Goal: Task Accomplishment & Management: Manage account settings

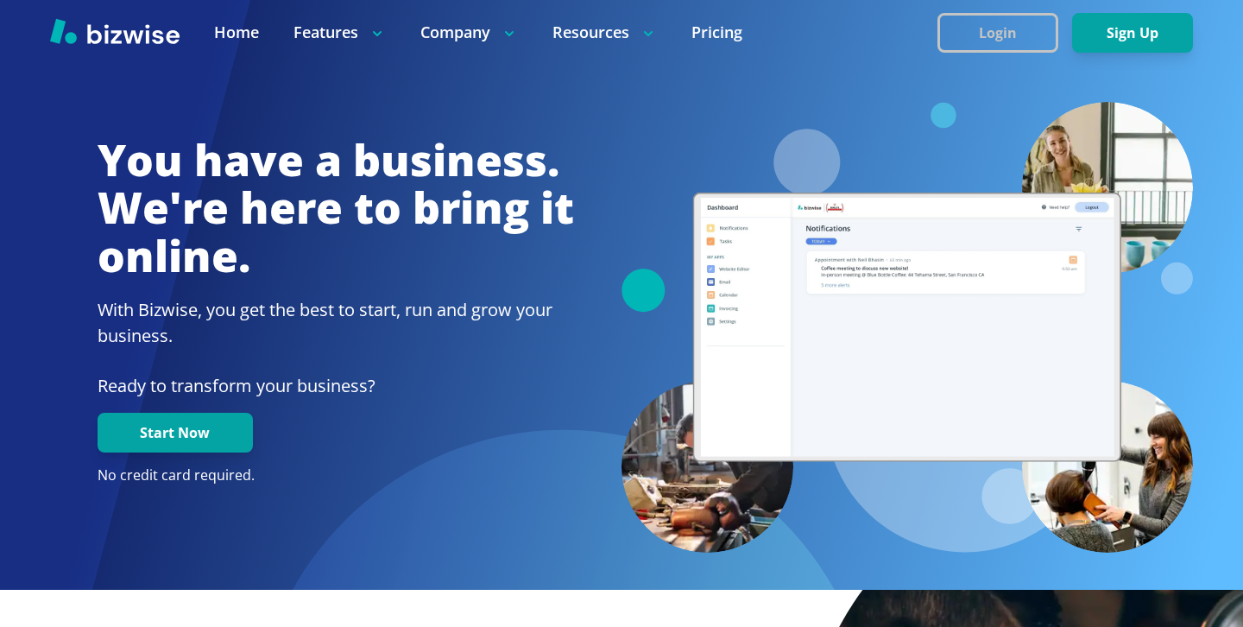
click at [1040, 17] on button "Login" at bounding box center [997, 33] width 121 height 40
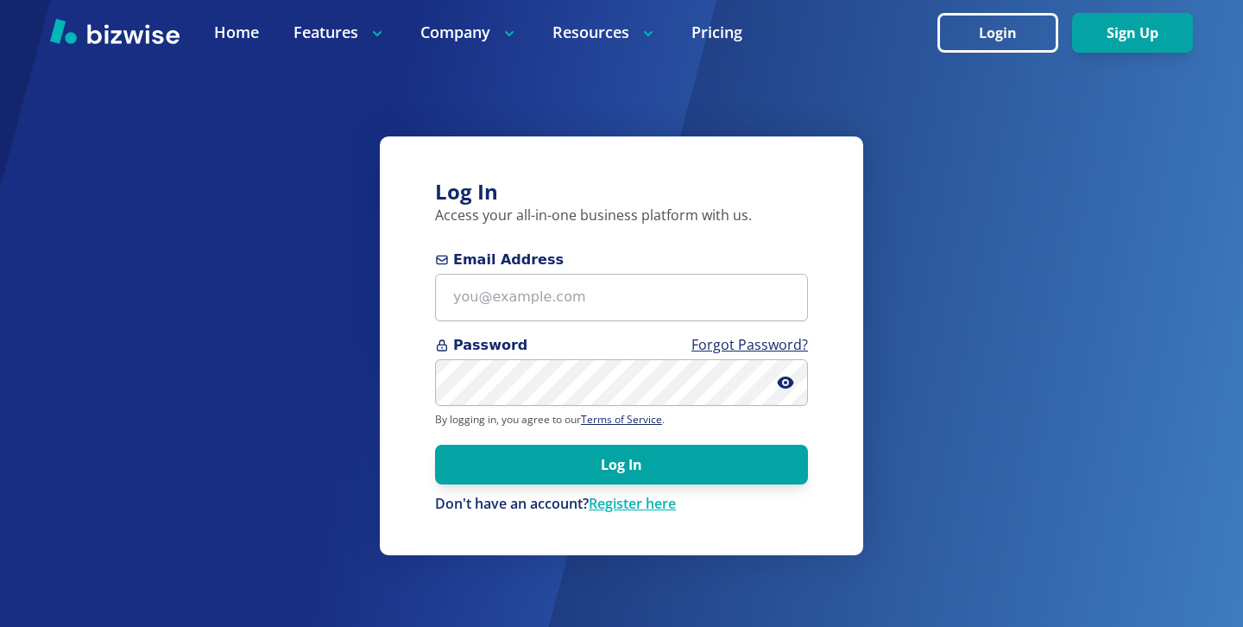
click at [615, 271] on div "Email Address" at bounding box center [621, 285] width 373 height 72
click at [636, 274] on div at bounding box center [621, 297] width 373 height 47
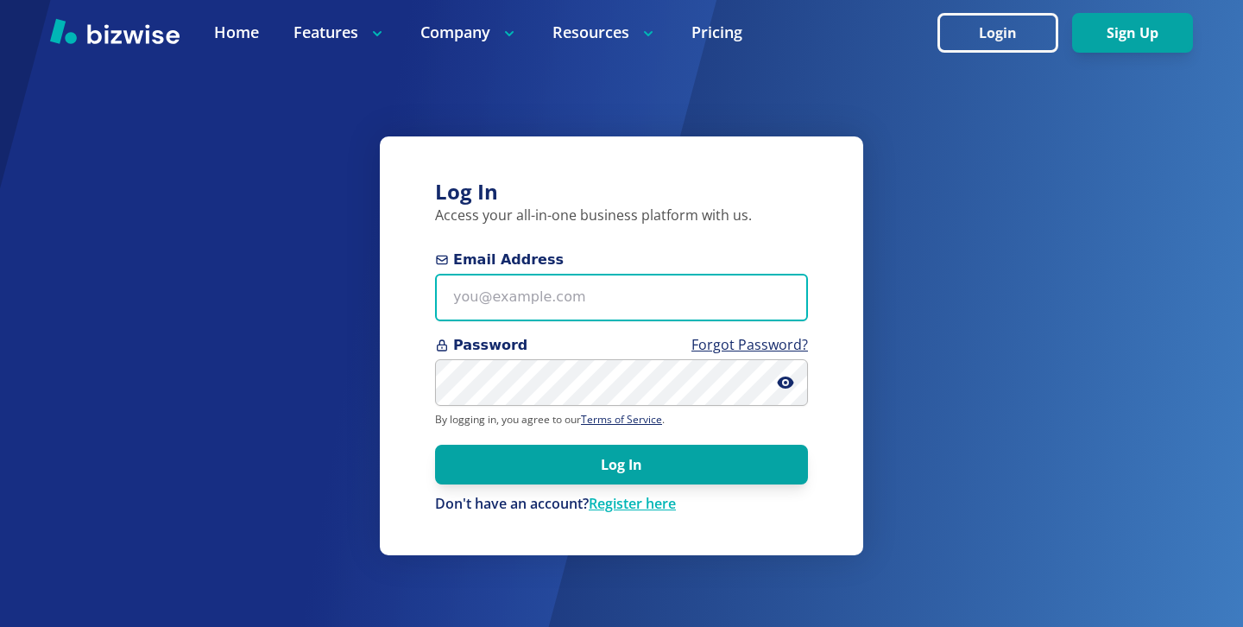
click at [663, 280] on input "Email Address" at bounding box center [621, 297] width 373 height 47
paste input "[EMAIL_ADDRESS][DOMAIN_NAME]"
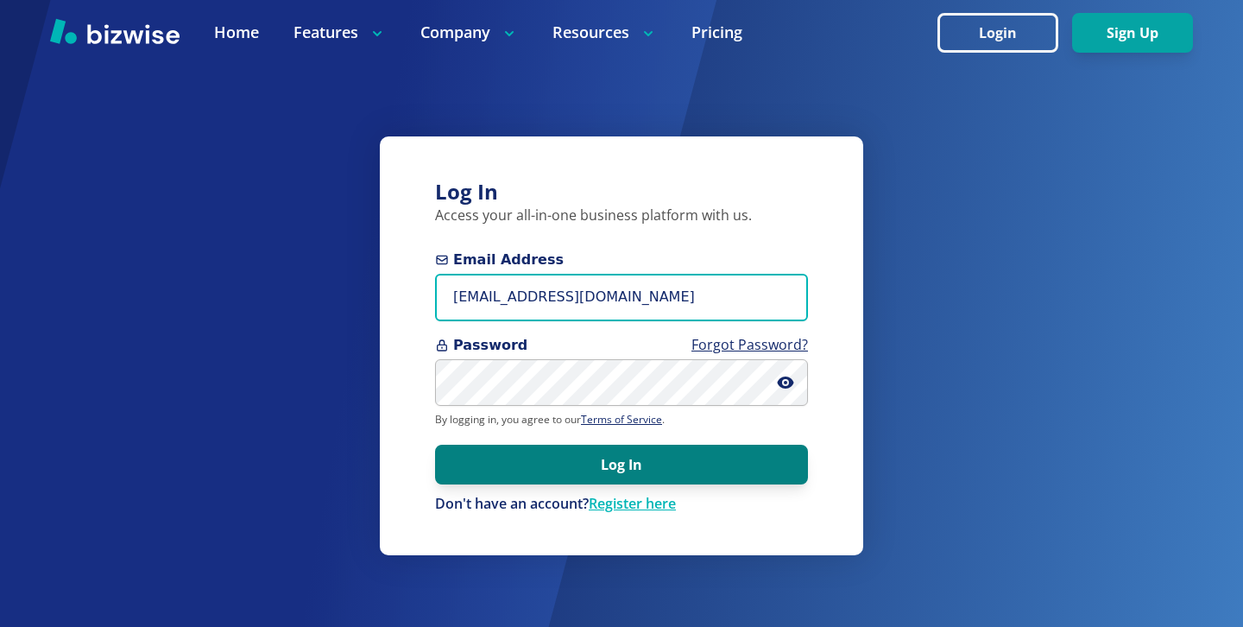
type input "[EMAIL_ADDRESS][DOMAIN_NAME]"
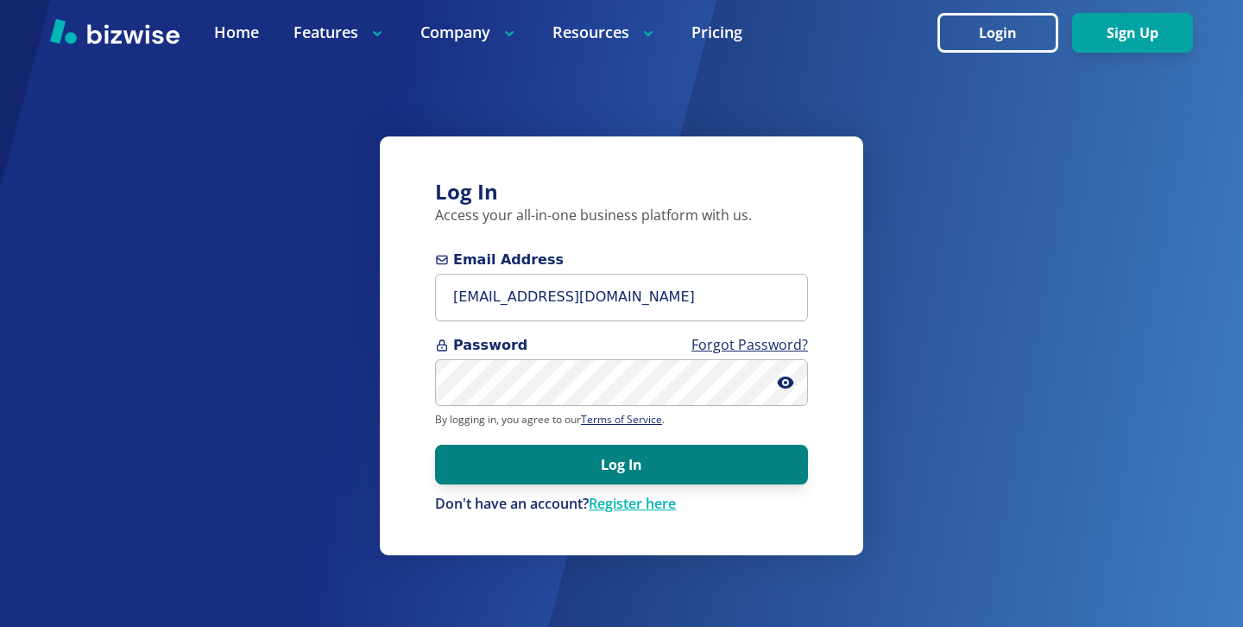
click at [477, 452] on button "Log In" at bounding box center [621, 464] width 373 height 40
